Goal: Transaction & Acquisition: Purchase product/service

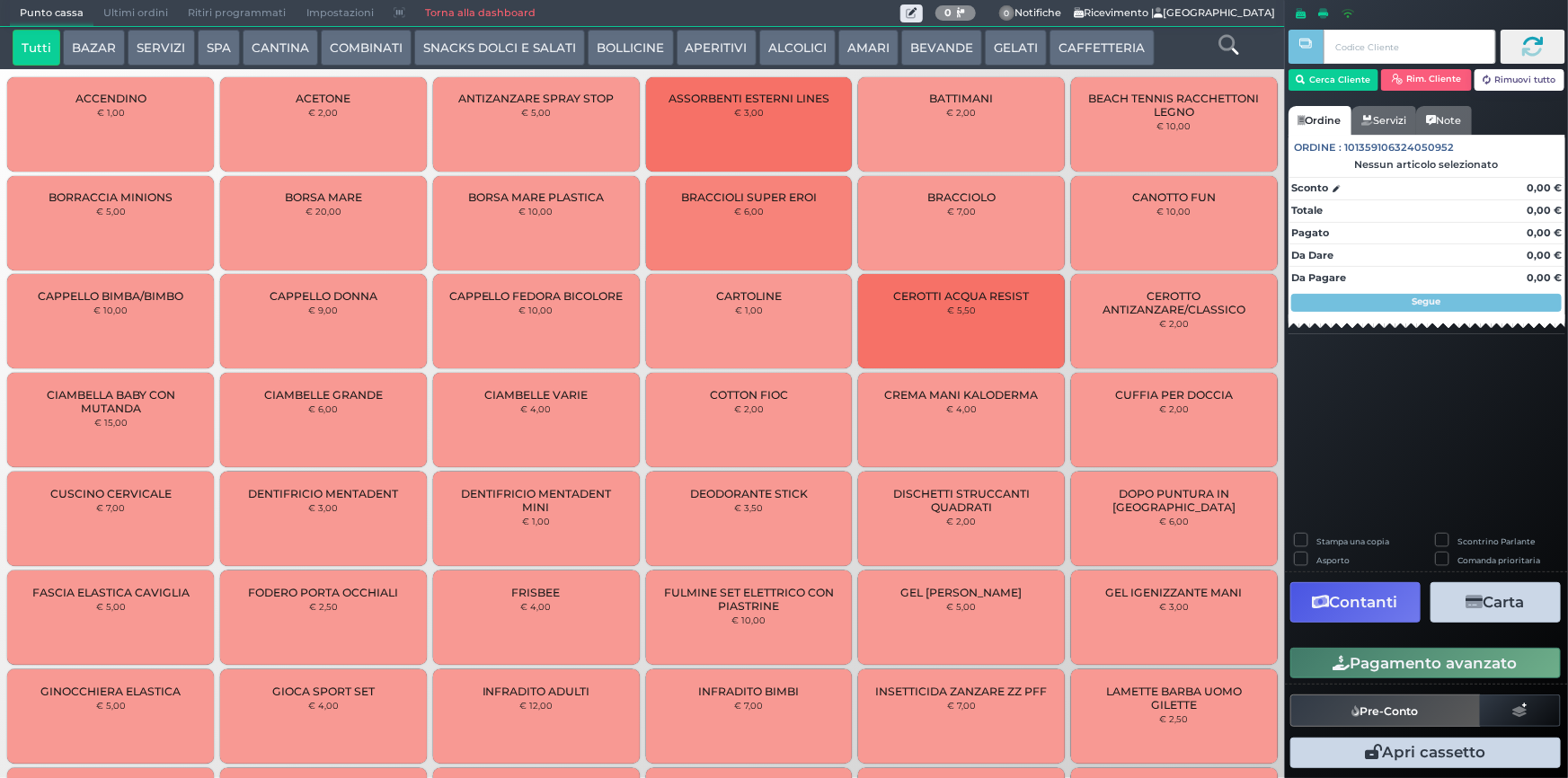
click at [1083, 48] on button "CAFFETTERIA" at bounding box center [1102, 47] width 104 height 36
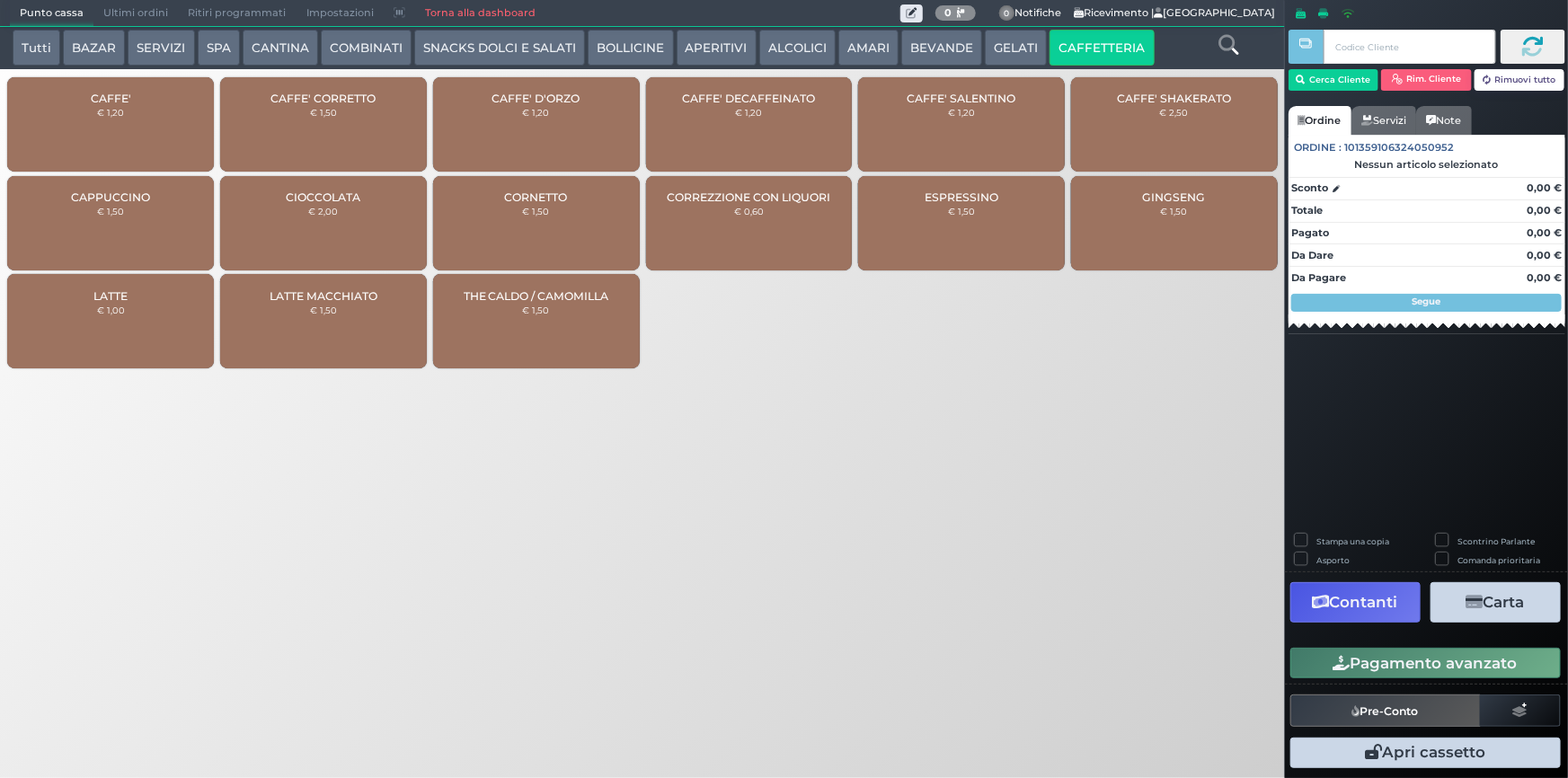
click at [130, 142] on div "CAFFE' € 1,20" at bounding box center [111, 124] width 206 height 94
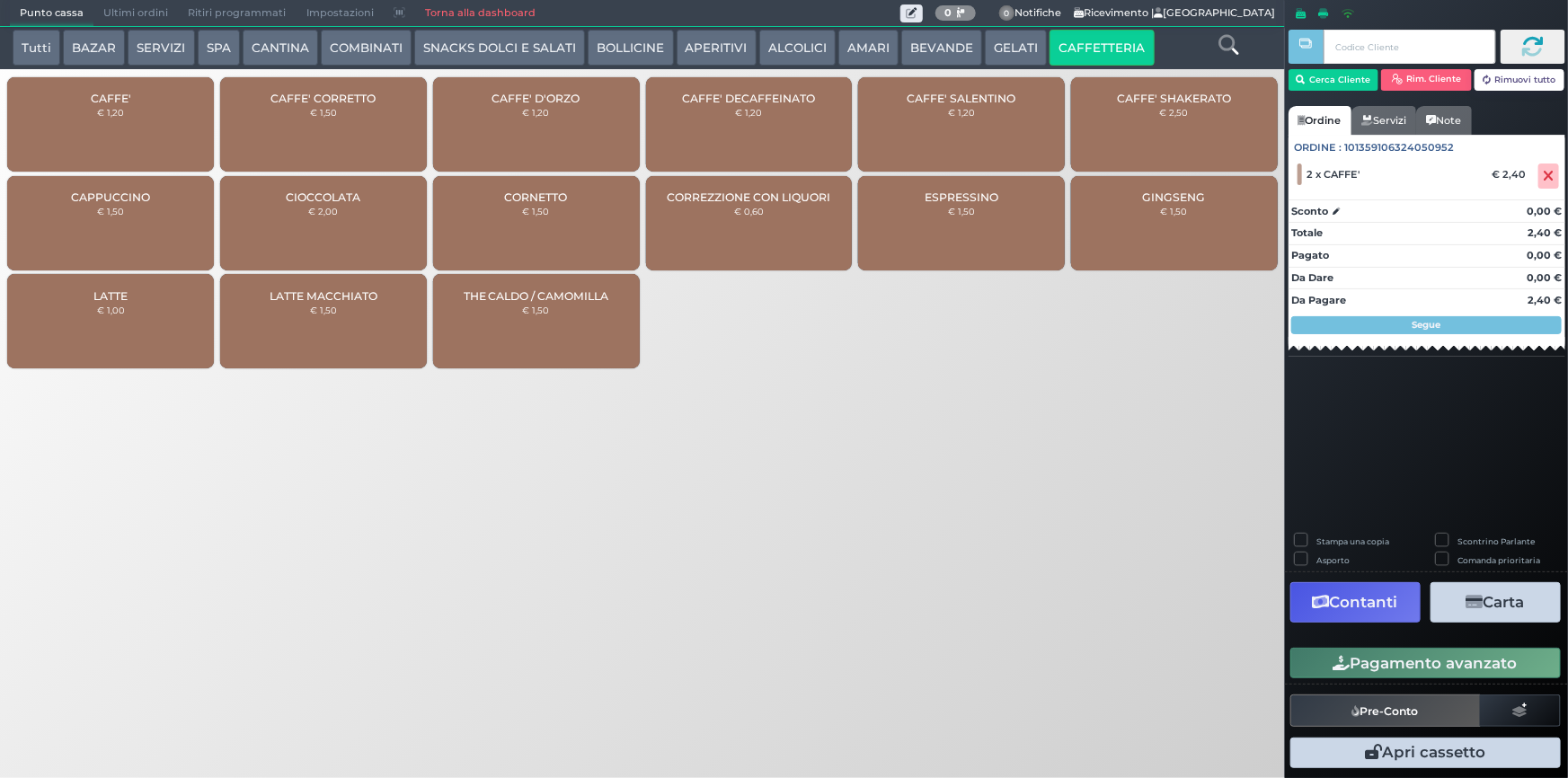
click at [1456, 673] on button "Pagamento avanzato" at bounding box center [1425, 663] width 270 height 30
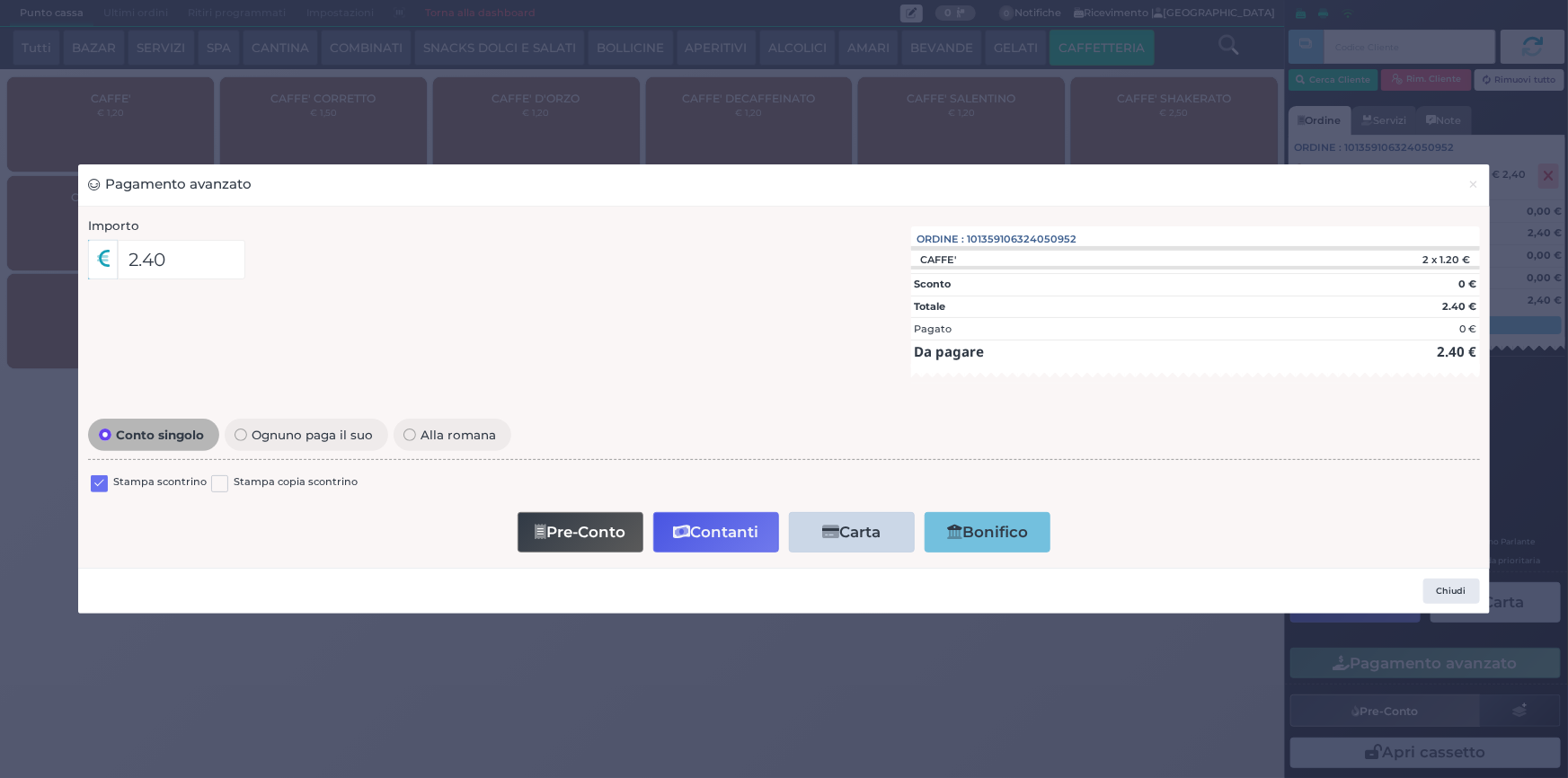
click at [101, 492] on div at bounding box center [99, 485] width 18 height 21
click at [107, 483] on label at bounding box center [99, 484] width 18 height 18
click at [0, 0] on input "checkbox" at bounding box center [0, 0] width 0 height 0
click at [719, 528] on button "Contanti" at bounding box center [716, 533] width 125 height 41
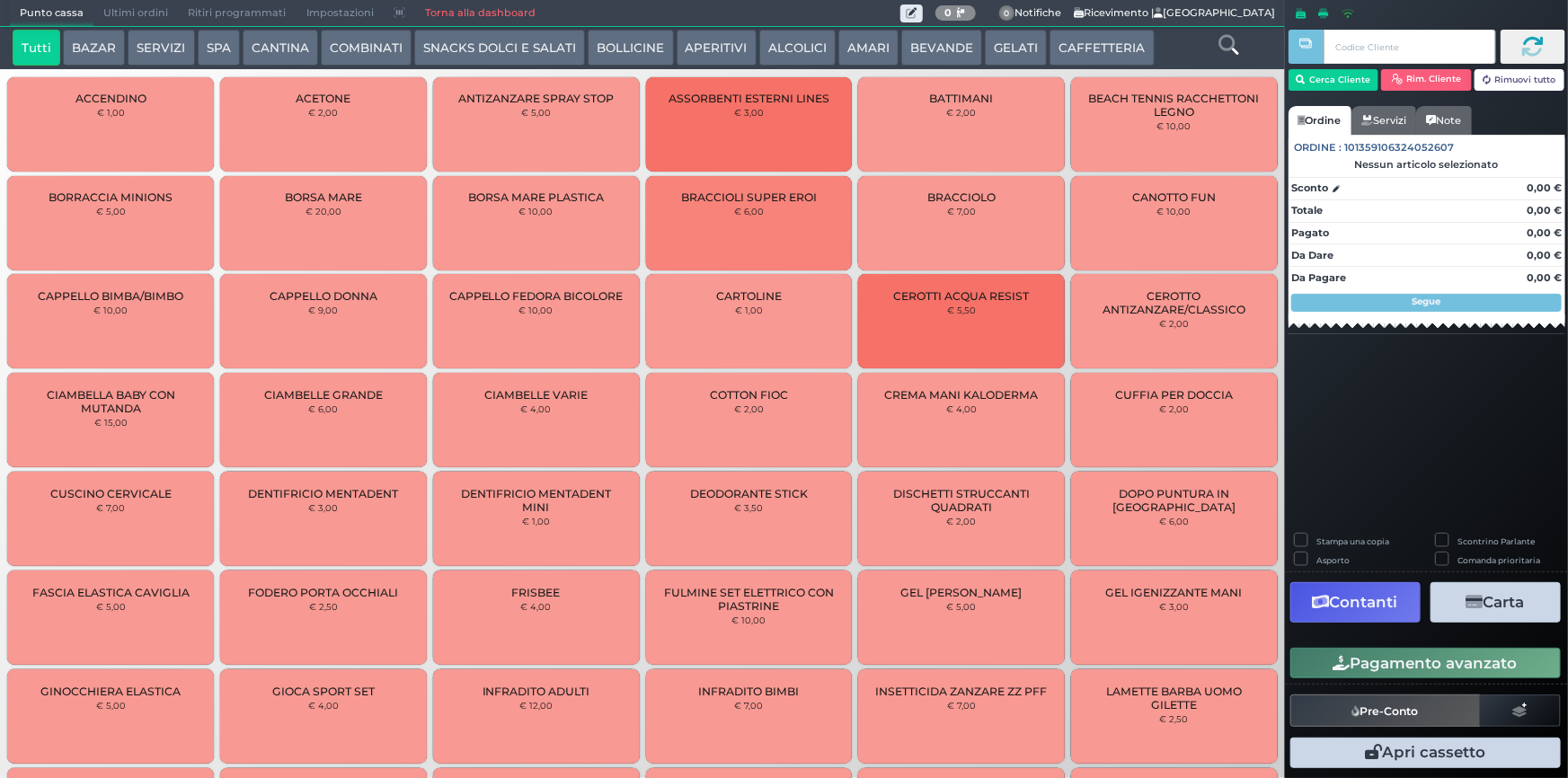
click at [117, 11] on span "Ultimi ordini" at bounding box center [136, 13] width 85 height 25
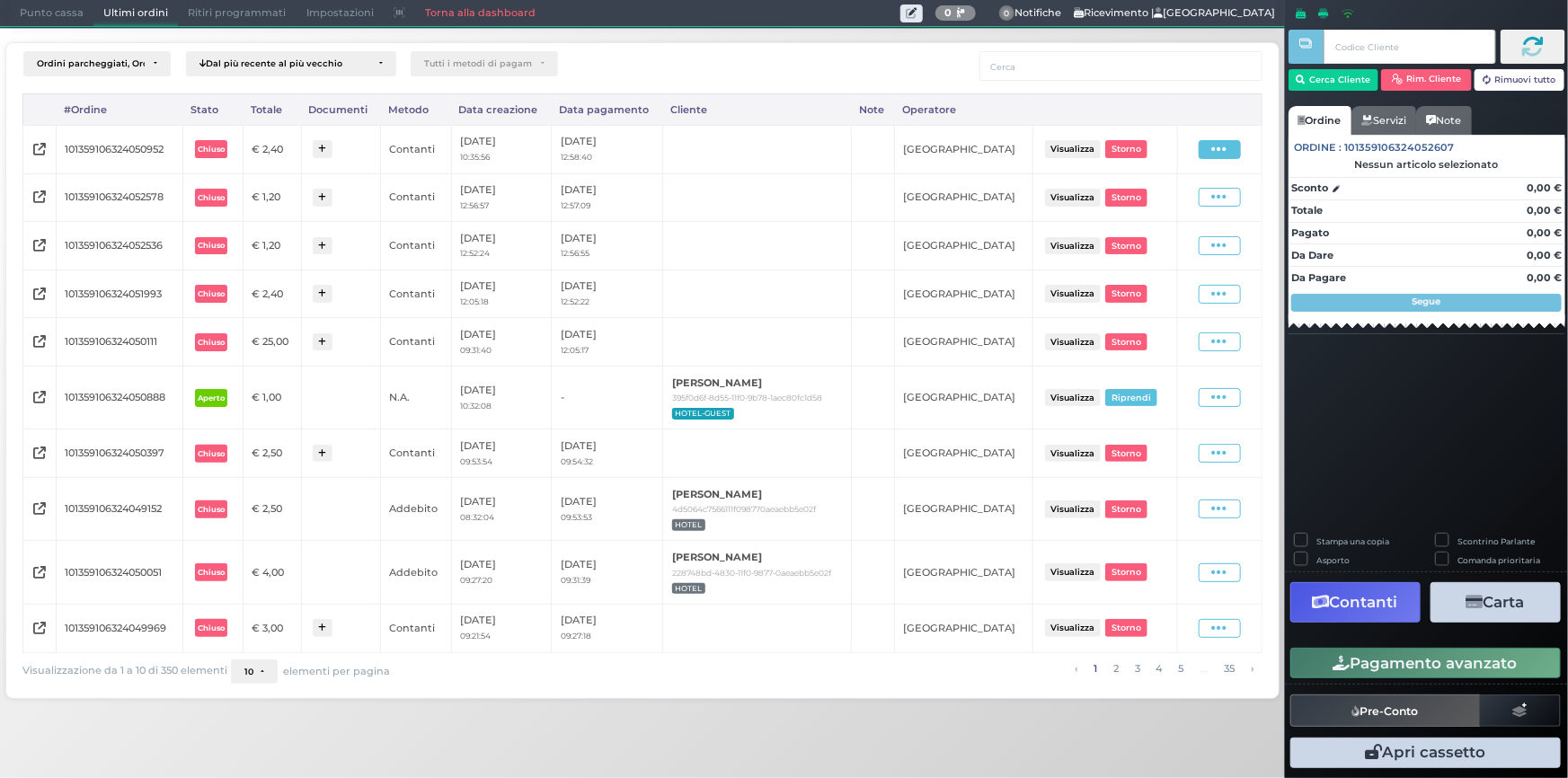
click at [1230, 148] on span at bounding box center [1220, 149] width 42 height 18
click at [1176, 199] on span "Ristampa Pre-Conto" at bounding box center [1181, 201] width 74 height 30
click at [60, 14] on span "Punto cassa" at bounding box center [52, 13] width 84 height 25
